Goal: Task Accomplishment & Management: Use online tool/utility

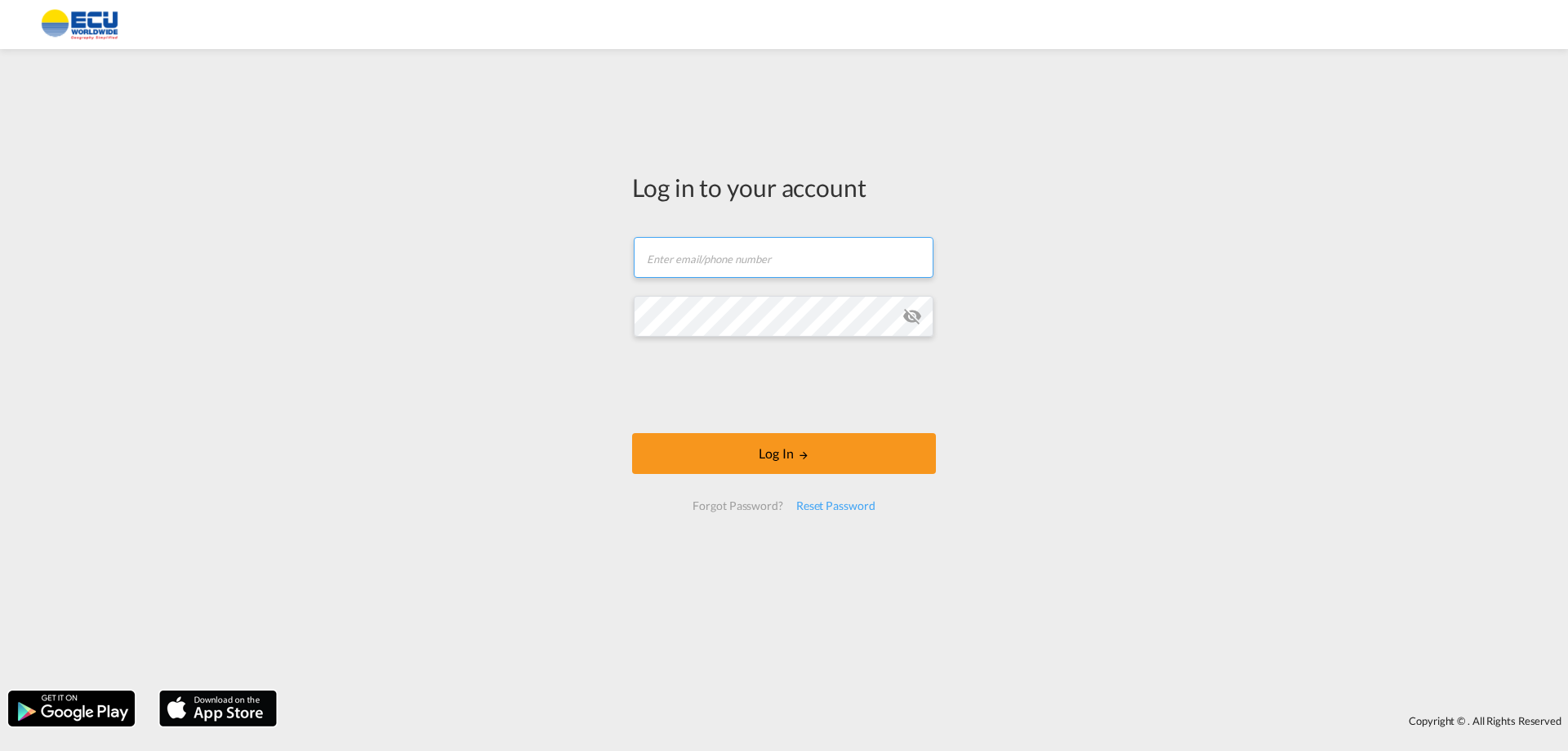
click at [802, 249] on input "text" at bounding box center [784, 257] width 300 height 41
type input "[EMAIL_ADDRESS][DOMAIN_NAME]"
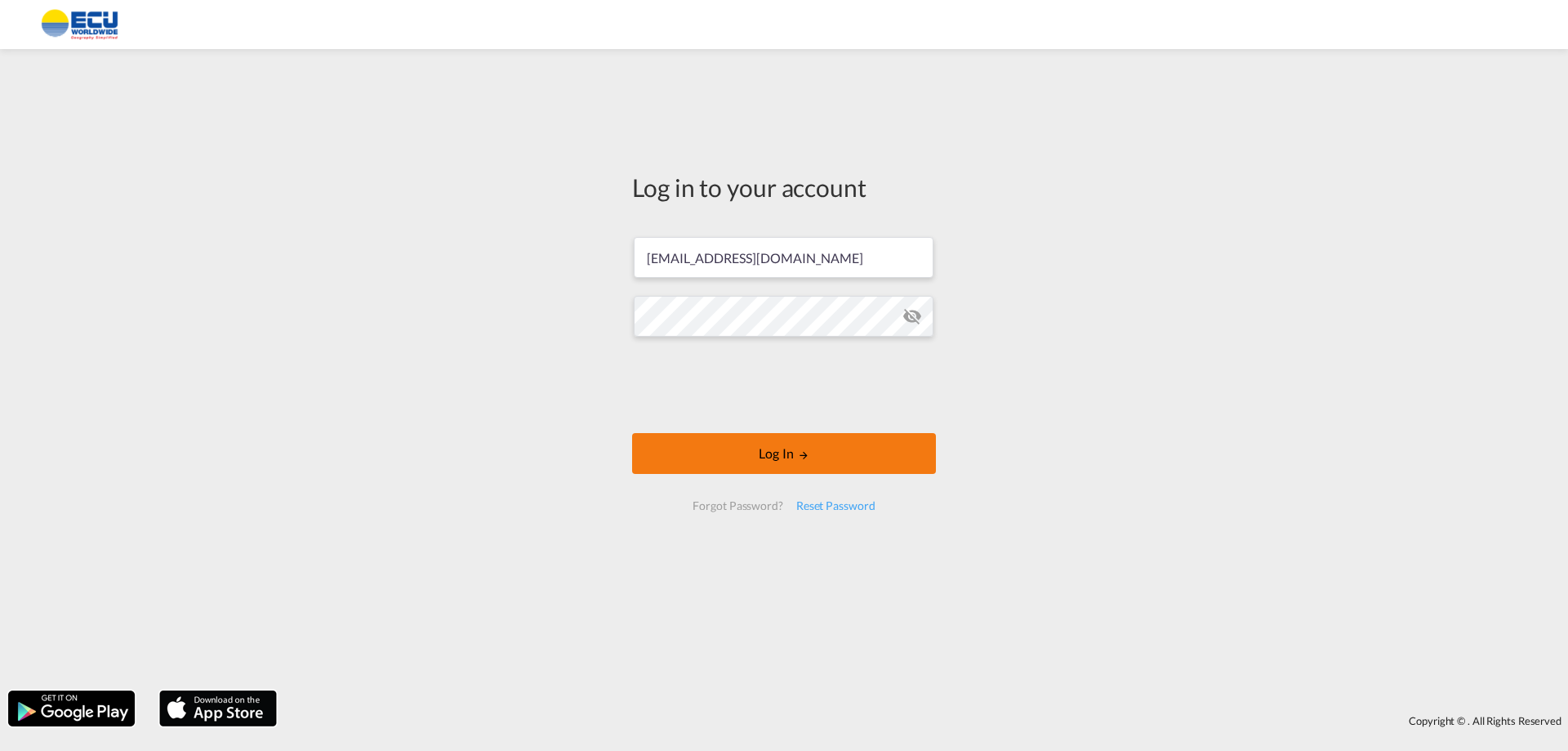
click at [789, 458] on button "Log In" at bounding box center [784, 454] width 304 height 41
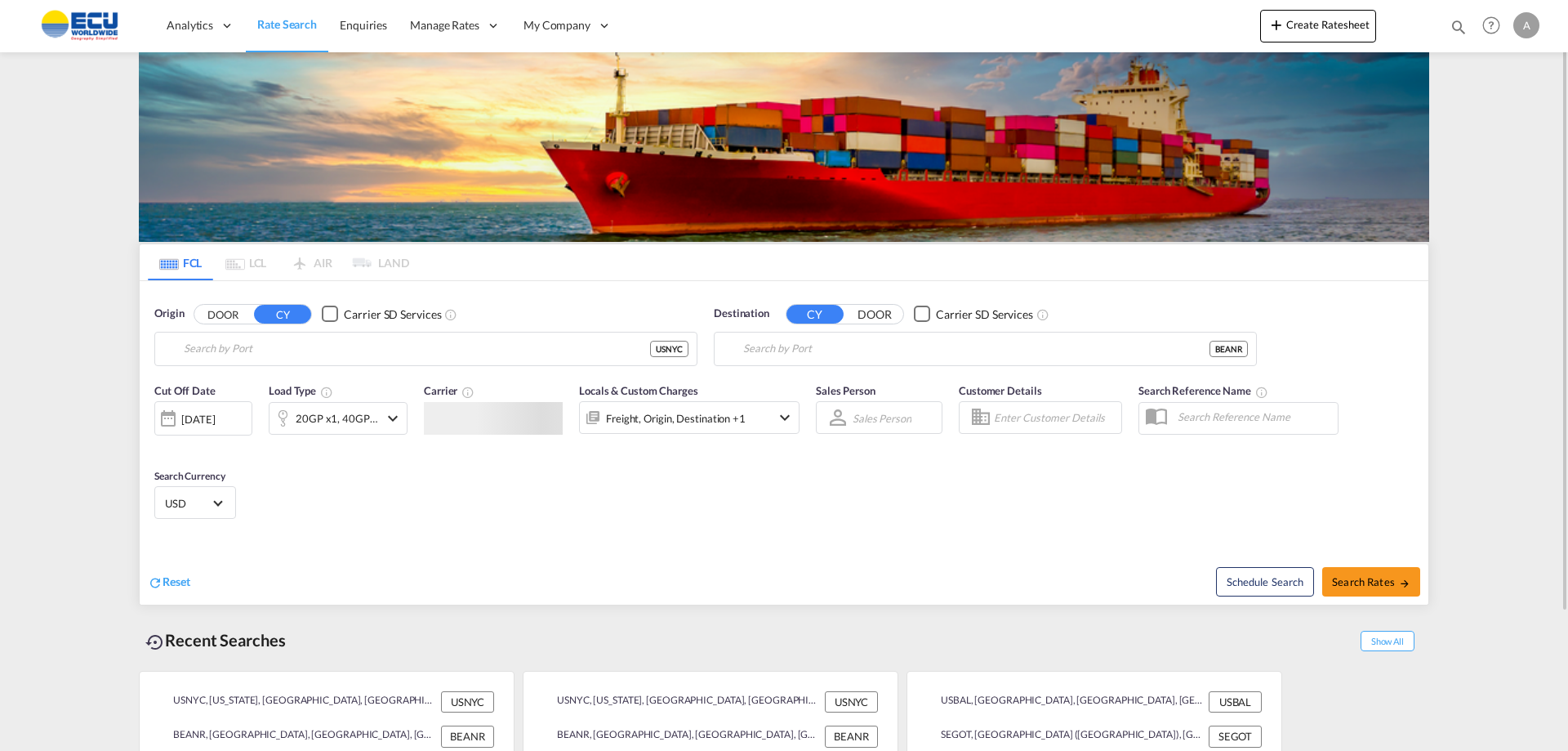
type input "[US_STATE], [GEOGRAPHIC_DATA], USNYC"
type input "[GEOGRAPHIC_DATA], BEANR"
click at [1315, 15] on button "Create Ratesheet" at bounding box center [1319, 26] width 116 height 32
